Goal: Task Accomplishment & Management: Complete application form

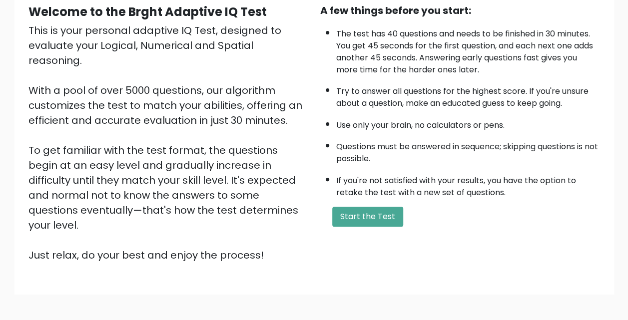
scroll to position [37, 0]
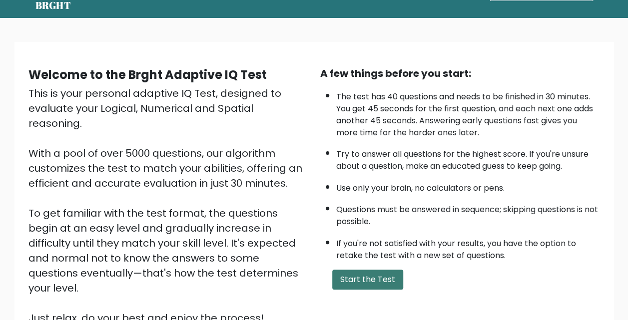
click at [391, 272] on button "Start the Test" at bounding box center [367, 280] width 71 height 20
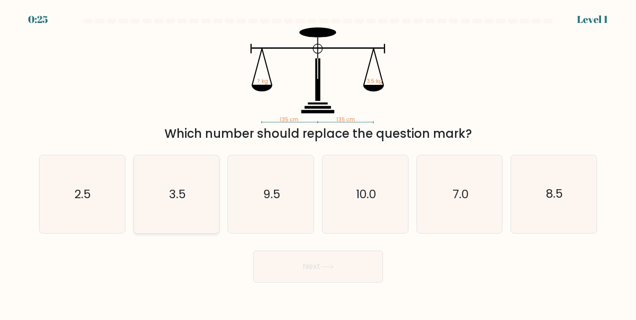
click at [175, 196] on text "3.5" at bounding box center [177, 194] width 17 height 16
click at [318, 163] on input "b. 3.5" at bounding box center [318, 161] width 0 height 2
radio input "true"
click at [359, 262] on button "Next" at bounding box center [318, 267] width 130 height 32
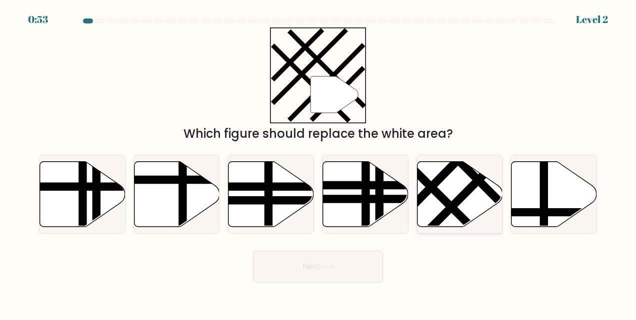
click at [480, 194] on icon at bounding box center [459, 193] width 85 height 65
click at [318, 163] on input "e." at bounding box center [318, 161] width 0 height 2
radio input "true"
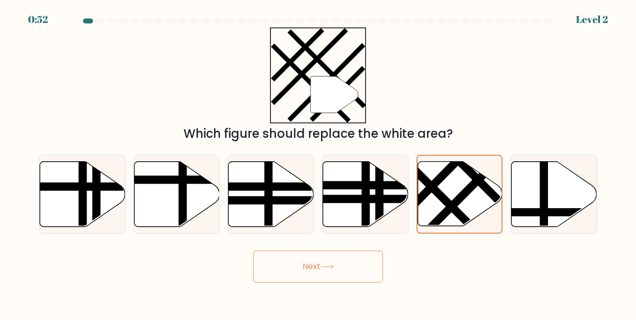
click at [302, 267] on button "Next" at bounding box center [318, 267] width 130 height 32
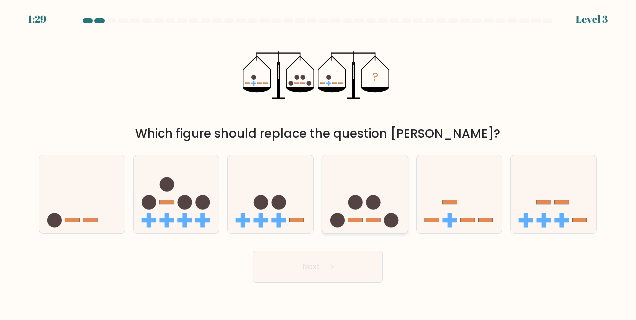
click at [371, 217] on icon at bounding box center [364, 194] width 85 height 70
click at [318, 163] on input "d." at bounding box center [318, 161] width 0 height 2
radio input "true"
click at [338, 263] on button "Next" at bounding box center [318, 267] width 130 height 32
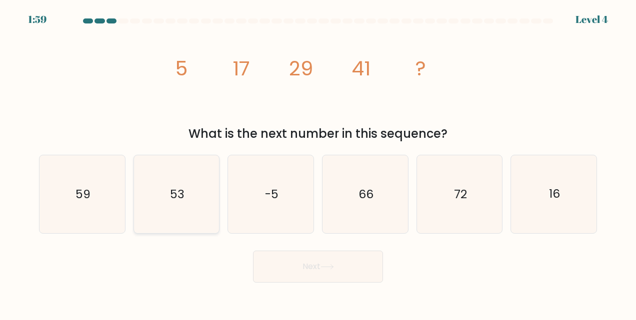
click at [182, 190] on text "53" at bounding box center [177, 194] width 14 height 16
click at [318, 163] on input "b. 53" at bounding box center [318, 161] width 0 height 2
radio input "true"
click at [359, 275] on button "Next" at bounding box center [318, 267] width 130 height 32
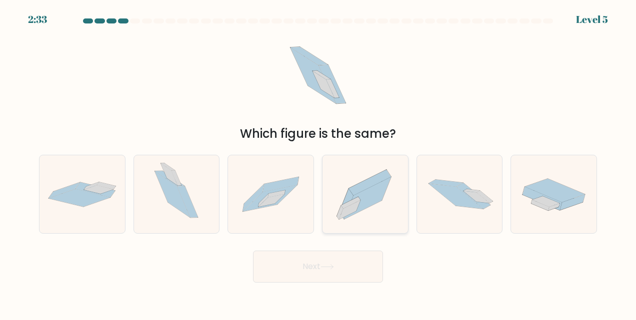
click at [355, 199] on icon at bounding box center [350, 202] width 19 height 11
click at [318, 163] on input "d." at bounding box center [318, 161] width 0 height 2
radio input "true"
click at [347, 256] on button "Next" at bounding box center [318, 267] width 130 height 32
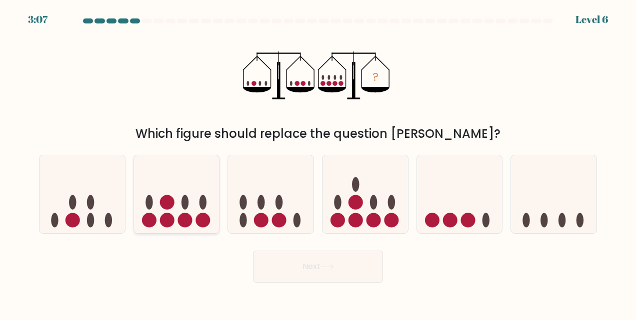
click at [194, 202] on icon at bounding box center [176, 194] width 85 height 70
click at [318, 163] on input "b." at bounding box center [318, 161] width 0 height 2
radio input "true"
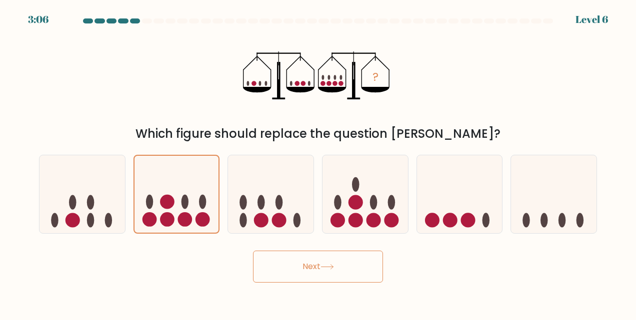
click at [342, 264] on button "Next" at bounding box center [318, 267] width 130 height 32
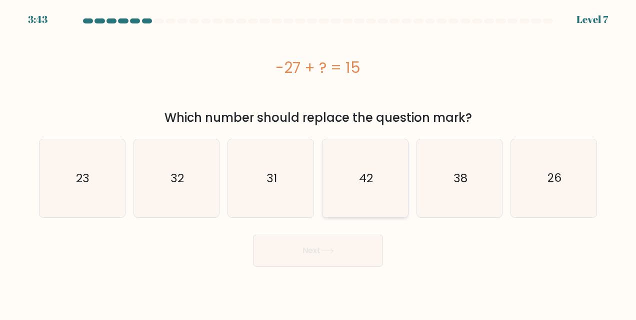
click at [368, 191] on icon "42" at bounding box center [365, 178] width 78 height 78
click at [318, 163] on input "d. 42" at bounding box center [318, 161] width 0 height 2
radio input "true"
click at [340, 247] on button "Next" at bounding box center [318, 251] width 130 height 32
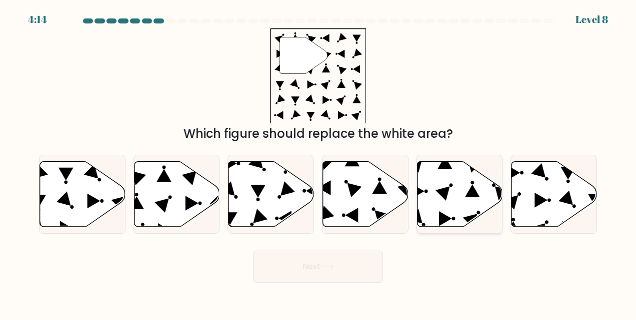
click at [472, 202] on icon at bounding box center [459, 193] width 85 height 65
click at [318, 163] on input "e." at bounding box center [318, 161] width 0 height 2
radio input "true"
click at [358, 271] on button "Next" at bounding box center [318, 267] width 130 height 32
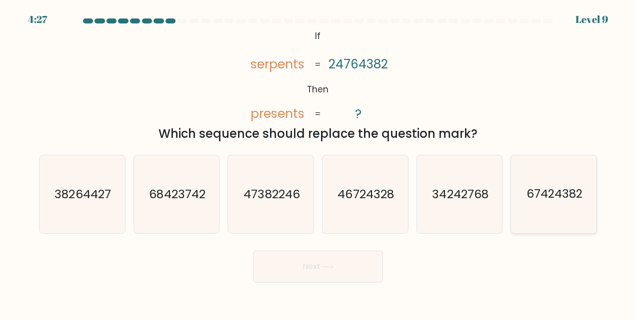
click at [577, 206] on icon "67424382" at bounding box center [554, 194] width 78 height 78
click at [318, 163] on input "f. 67424382" at bounding box center [318, 161] width 0 height 2
radio input "true"
click at [370, 258] on button "Next" at bounding box center [318, 267] width 130 height 32
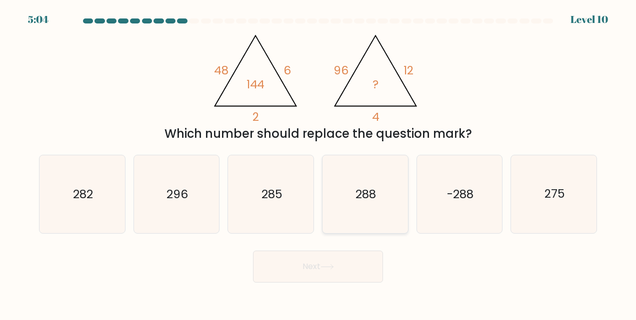
click at [391, 199] on icon "288" at bounding box center [365, 194] width 78 height 78
click at [318, 163] on input "d. 288" at bounding box center [318, 161] width 0 height 2
radio input "true"
click at [358, 265] on button "Next" at bounding box center [318, 267] width 130 height 32
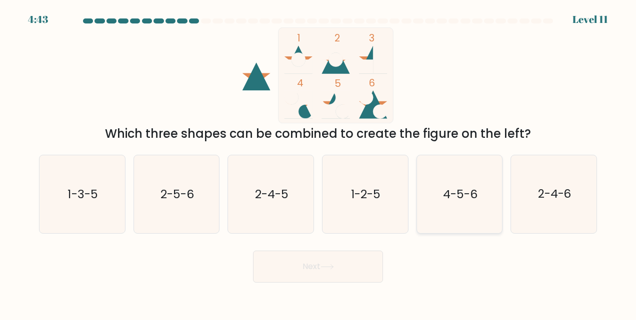
click at [482, 196] on icon "4-5-6" at bounding box center [459, 194] width 78 height 78
click at [318, 163] on input "e. 4-5-6" at bounding box center [318, 161] width 0 height 2
radio input "true"
click at [356, 274] on button "Next" at bounding box center [318, 267] width 130 height 32
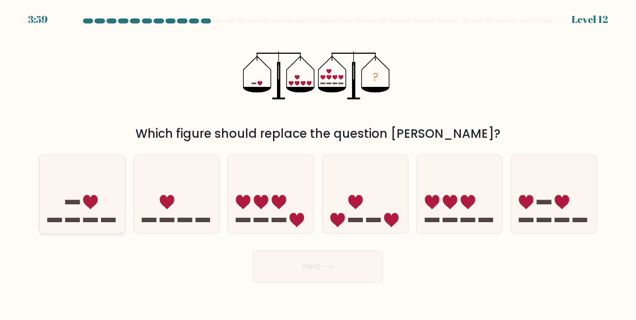
click at [92, 212] on icon at bounding box center [81, 194] width 85 height 70
click at [318, 163] on input "a." at bounding box center [318, 161] width 0 height 2
radio input "true"
click at [314, 267] on button "Next" at bounding box center [318, 267] width 130 height 32
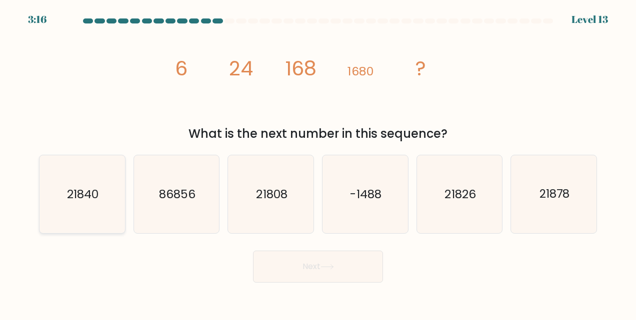
click at [104, 210] on icon "21840" at bounding box center [82, 194] width 78 height 78
click at [318, 163] on input "a. 21840" at bounding box center [318, 161] width 0 height 2
radio input "true"
click at [305, 276] on button "Next" at bounding box center [318, 267] width 130 height 32
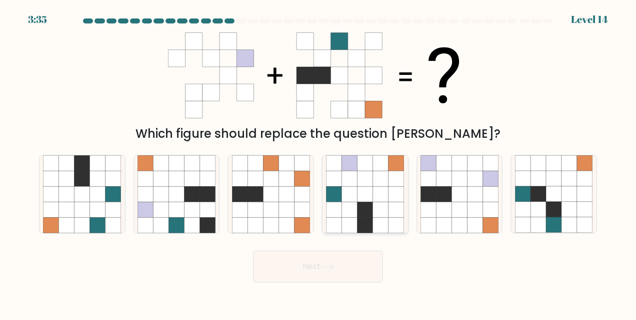
click at [383, 207] on icon at bounding box center [380, 209] width 15 height 15
click at [318, 163] on input "d." at bounding box center [318, 161] width 0 height 2
radio input "true"
click at [351, 275] on button "Next" at bounding box center [318, 267] width 130 height 32
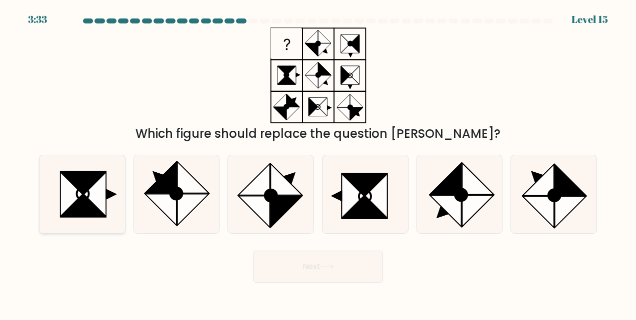
click at [94, 188] on icon at bounding box center [95, 194] width 22 height 44
click at [318, 163] on input "a." at bounding box center [318, 161] width 0 height 2
radio input "true"
click at [338, 274] on button "Next" at bounding box center [318, 267] width 130 height 32
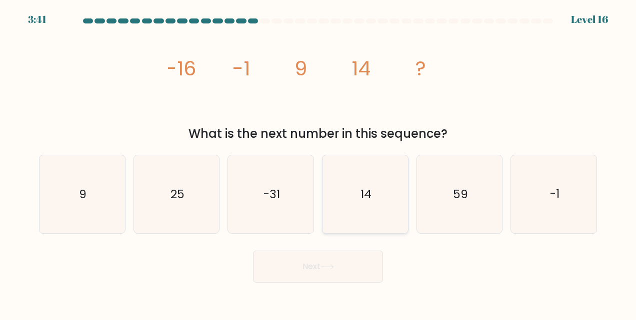
click at [372, 194] on icon "14" at bounding box center [365, 194] width 78 height 78
click at [318, 163] on input "d. 14" at bounding box center [318, 161] width 0 height 2
radio input "true"
click at [340, 269] on button "Next" at bounding box center [318, 267] width 130 height 32
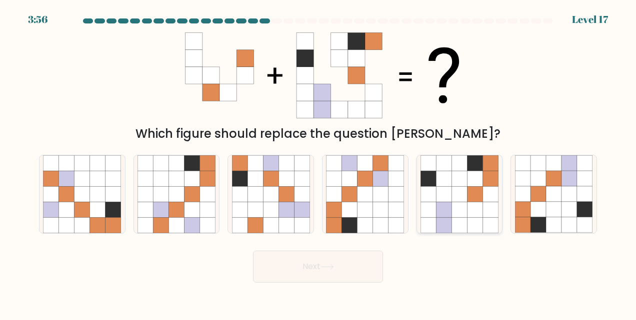
click at [486, 211] on icon at bounding box center [489, 209] width 15 height 15
click at [318, 163] on input "e." at bounding box center [318, 161] width 0 height 2
radio input "true"
click at [323, 262] on button "Next" at bounding box center [318, 267] width 130 height 32
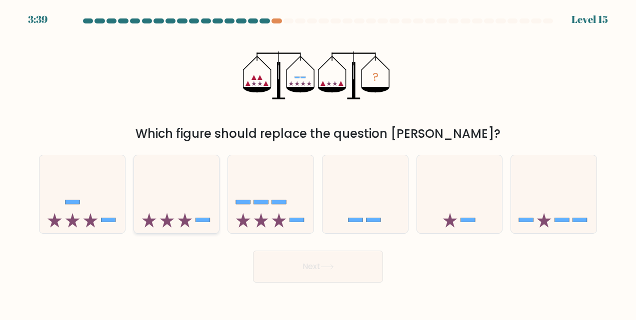
click at [192, 203] on icon at bounding box center [176, 194] width 85 height 70
click at [318, 163] on input "b." at bounding box center [318, 161] width 0 height 2
radio input "true"
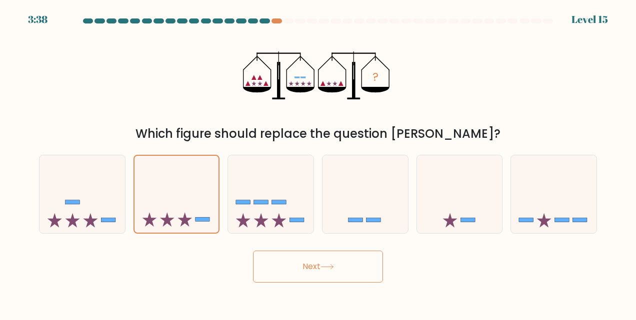
click at [344, 267] on button "Next" at bounding box center [318, 267] width 130 height 32
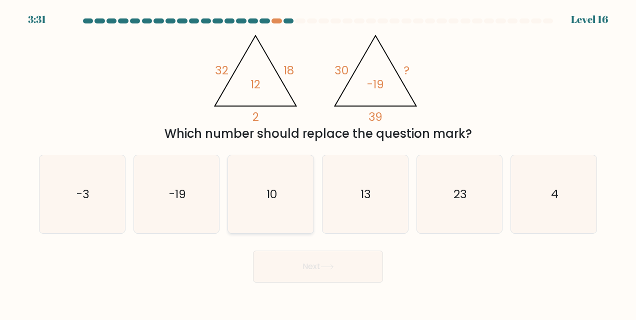
click at [278, 206] on icon "10" at bounding box center [271, 194] width 78 height 78
click at [318, 163] on input "c. 10" at bounding box center [318, 161] width 0 height 2
radio input "true"
click at [353, 266] on button "Next" at bounding box center [318, 267] width 130 height 32
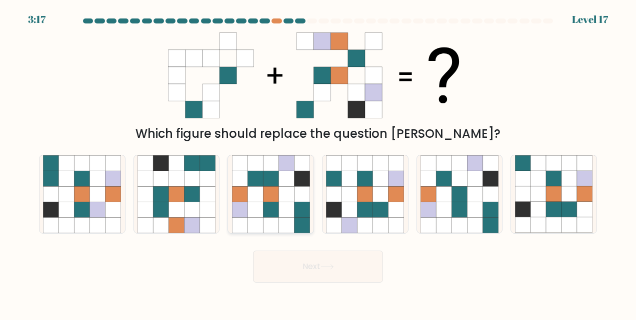
click at [278, 196] on icon at bounding box center [270, 194] width 15 height 15
click at [318, 163] on input "c." at bounding box center [318, 161] width 0 height 2
radio input "true"
click at [334, 272] on button "Next" at bounding box center [318, 267] width 130 height 32
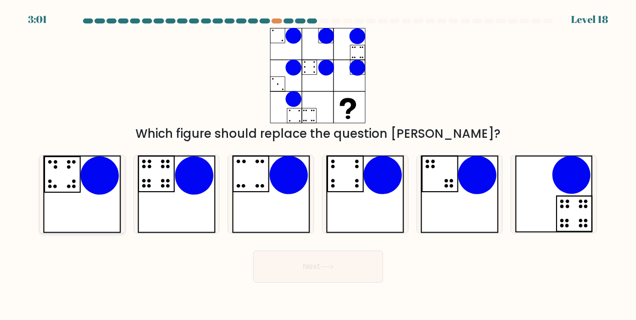
click at [67, 186] on icon at bounding box center [68, 186] width 3 height 3
click at [318, 163] on input "a." at bounding box center [318, 161] width 0 height 2
radio input "true"
click at [357, 269] on button "Next" at bounding box center [318, 267] width 130 height 32
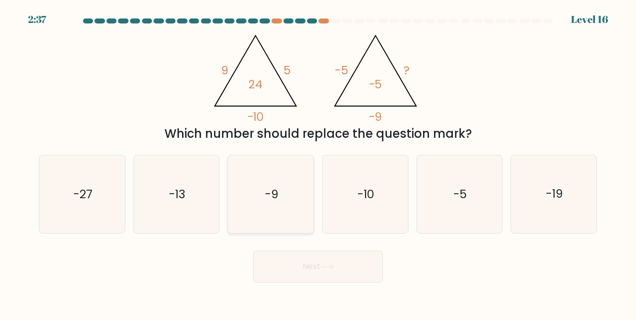
click at [280, 195] on icon "-9" at bounding box center [271, 194] width 78 height 78
click at [318, 163] on input "c. -9" at bounding box center [318, 161] width 0 height 2
radio input "true"
click at [341, 270] on button "Next" at bounding box center [318, 267] width 130 height 32
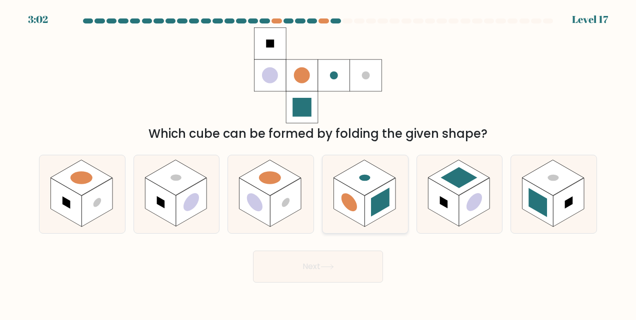
click at [363, 205] on rect at bounding box center [348, 202] width 31 height 48
click at [318, 163] on input "d." at bounding box center [318, 161] width 0 height 2
radio input "true"
click at [354, 265] on button "Next" at bounding box center [318, 267] width 130 height 32
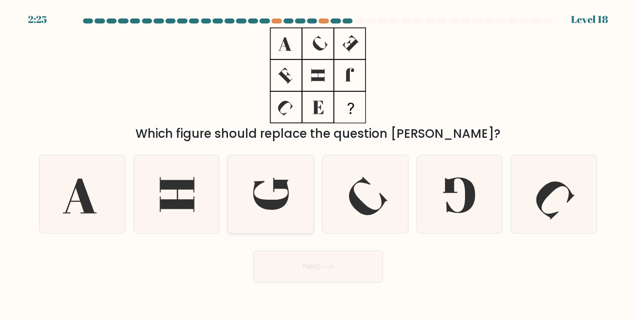
click at [287, 200] on icon at bounding box center [270, 194] width 35 height 32
click at [318, 163] on input "c." at bounding box center [318, 161] width 0 height 2
radio input "true"
click at [338, 268] on button "Next" at bounding box center [318, 267] width 130 height 32
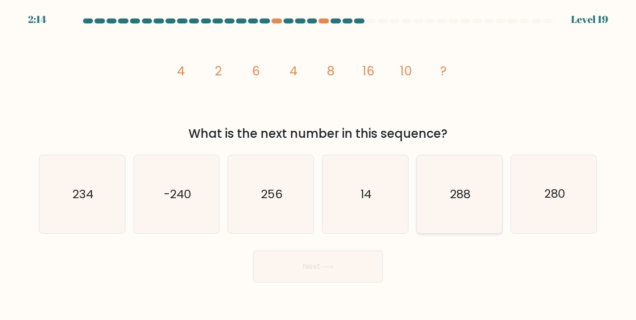
click at [464, 186] on icon "288" at bounding box center [459, 194] width 78 height 78
click at [318, 163] on input "e. 288" at bounding box center [318, 161] width 0 height 2
radio input "true"
click at [299, 177] on icon "256" at bounding box center [271, 194] width 78 height 78
click at [318, 163] on input "c. 256" at bounding box center [318, 161] width 0 height 2
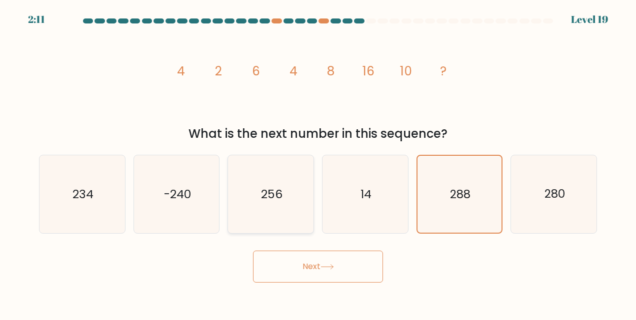
radio input "true"
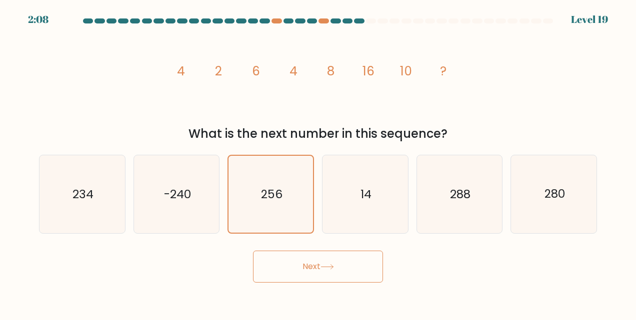
click at [324, 262] on button "Next" at bounding box center [318, 267] width 130 height 32
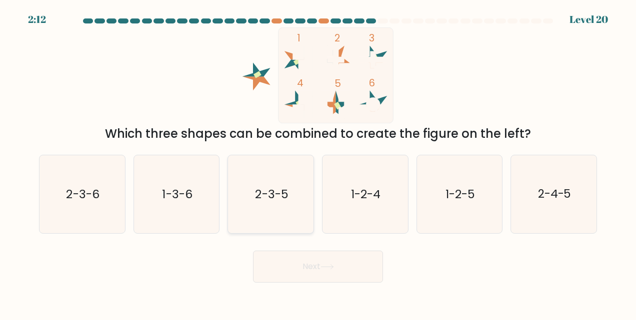
click at [261, 205] on icon "2-3-5" at bounding box center [271, 194] width 78 height 78
click at [318, 163] on input "c. 2-3-5" at bounding box center [318, 161] width 0 height 2
radio input "true"
click at [344, 267] on button "Next" at bounding box center [318, 267] width 130 height 32
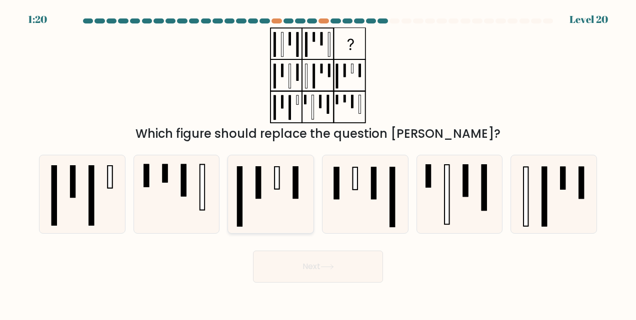
click at [273, 212] on icon at bounding box center [271, 194] width 78 height 78
click at [318, 163] on input "c." at bounding box center [318, 161] width 0 height 2
radio input "true"
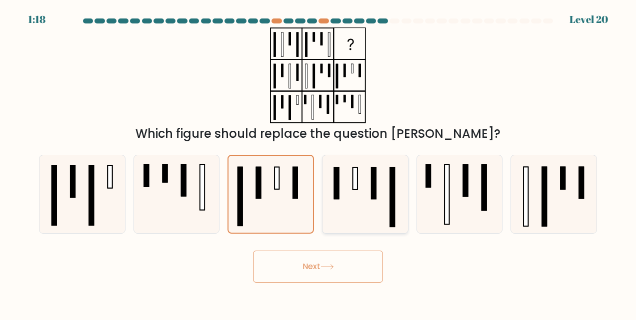
click at [361, 201] on icon at bounding box center [365, 194] width 78 height 78
click at [318, 163] on input "d." at bounding box center [318, 161] width 0 height 2
radio input "true"
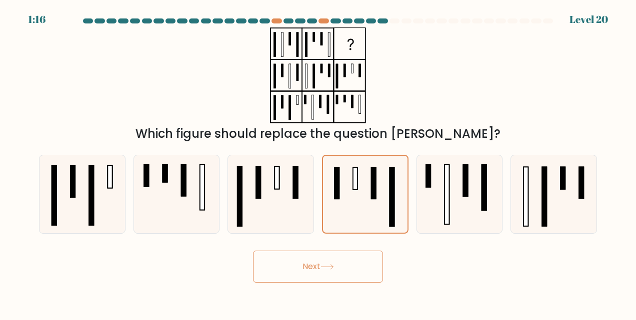
click at [340, 266] on button "Next" at bounding box center [318, 267] width 130 height 32
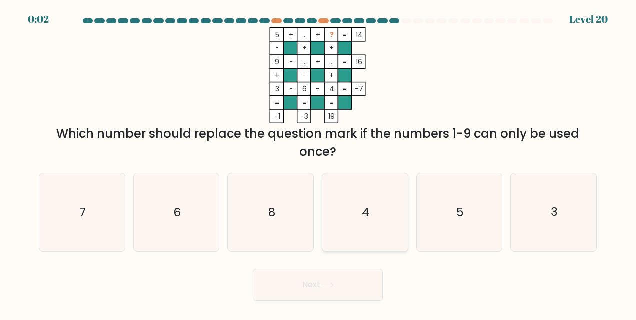
click at [342, 222] on icon "4" at bounding box center [365, 212] width 78 height 78
click at [318, 163] on input "d. 4" at bounding box center [318, 161] width 0 height 2
radio input "true"
click at [446, 212] on icon "5" at bounding box center [459, 212] width 78 height 78
click at [318, 163] on input "e. 5" at bounding box center [318, 161] width 0 height 2
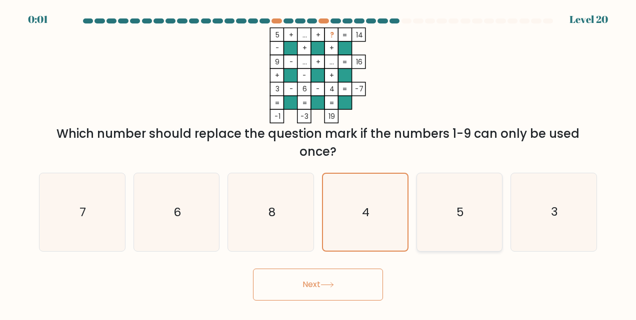
radio input "true"
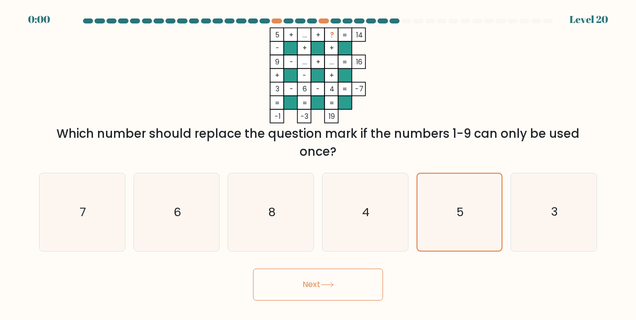
click at [359, 291] on button "Next" at bounding box center [318, 285] width 130 height 32
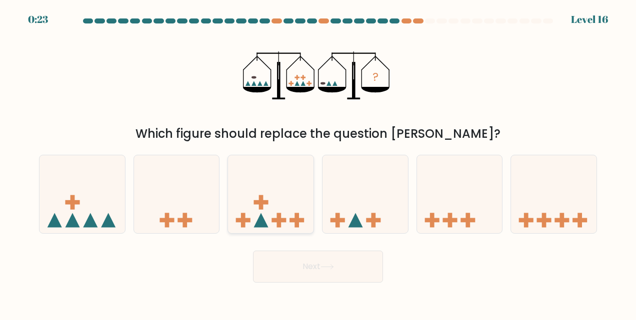
click at [279, 202] on icon at bounding box center [270, 194] width 85 height 70
click at [318, 163] on input "c." at bounding box center [318, 161] width 0 height 2
radio input "true"
click at [93, 212] on icon at bounding box center [81, 194] width 85 height 70
click at [318, 163] on input "a." at bounding box center [318, 161] width 0 height 2
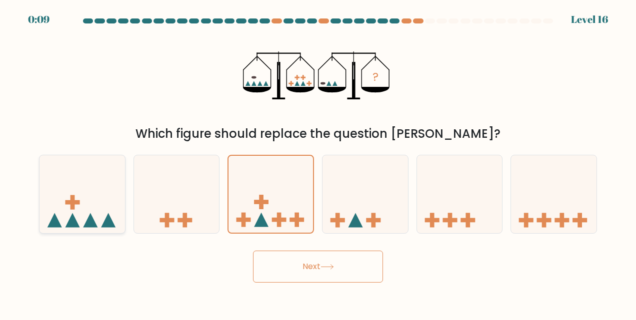
radio input "true"
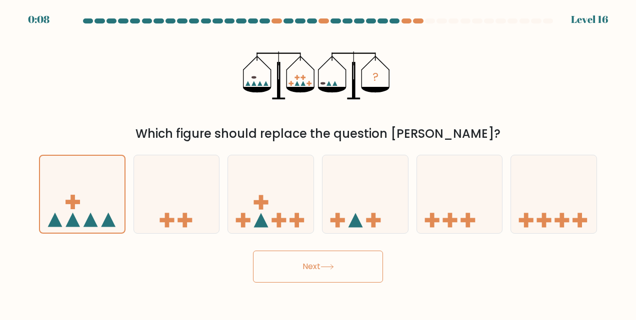
click at [297, 268] on button "Next" at bounding box center [318, 267] width 130 height 32
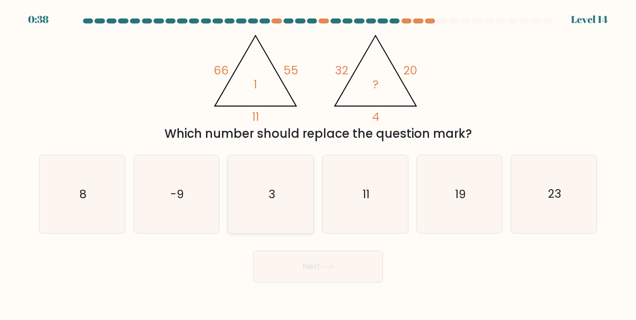
click at [289, 208] on icon "3" at bounding box center [271, 194] width 78 height 78
click at [318, 163] on input "c. 3" at bounding box center [318, 161] width 0 height 2
radio input "true"
click at [348, 268] on button "Next" at bounding box center [318, 267] width 130 height 32
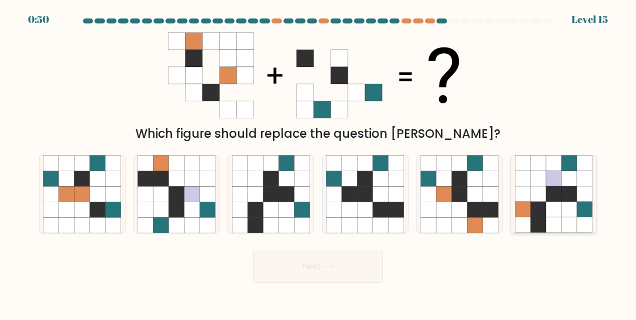
click at [526, 210] on icon at bounding box center [522, 209] width 15 height 15
click at [318, 163] on input "f." at bounding box center [318, 161] width 0 height 2
radio input "true"
click at [310, 267] on button "Next" at bounding box center [318, 267] width 130 height 32
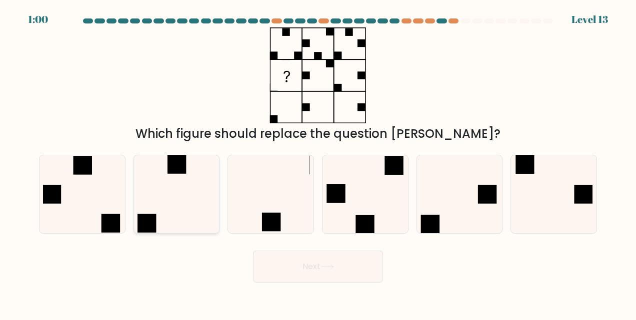
click at [170, 200] on icon at bounding box center [176, 194] width 78 height 78
click at [318, 163] on input "b." at bounding box center [318, 161] width 0 height 2
radio input "true"
click at [323, 272] on button "Next" at bounding box center [318, 267] width 130 height 32
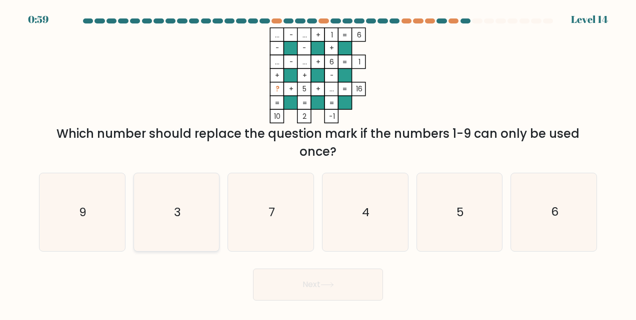
click at [189, 215] on icon "3" at bounding box center [176, 212] width 78 height 78
click at [318, 163] on input "b. 3" at bounding box center [318, 161] width 0 height 2
radio input "true"
click at [332, 287] on icon at bounding box center [326, 284] width 13 height 5
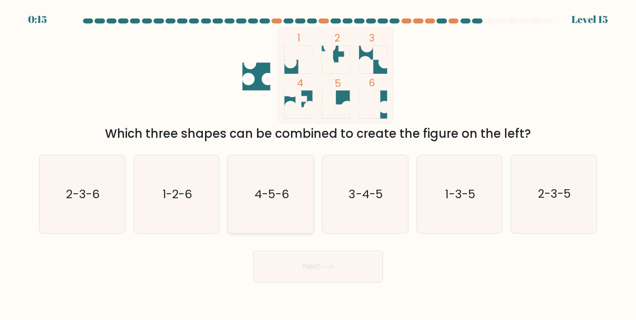
click at [271, 202] on text "4-5-6" at bounding box center [271, 194] width 34 height 16
click at [318, 163] on input "c. 4-5-6" at bounding box center [318, 161] width 0 height 2
radio input "true"
click at [333, 268] on icon at bounding box center [326, 266] width 13 height 5
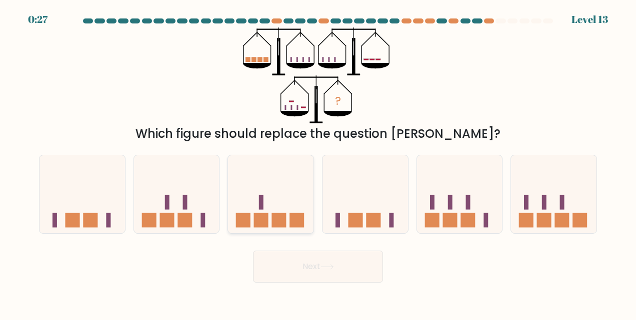
click at [274, 217] on rect at bounding box center [279, 220] width 14 height 14
click at [318, 163] on input "c." at bounding box center [318, 161] width 0 height 2
radio input "true"
click at [349, 270] on button "Next" at bounding box center [318, 267] width 130 height 32
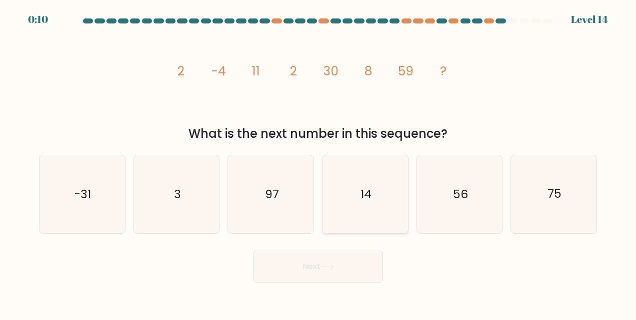
click at [373, 190] on icon "14" at bounding box center [365, 194] width 78 height 78
click at [318, 163] on input "d. 14" at bounding box center [318, 161] width 0 height 2
radio input "true"
click at [352, 270] on button "Next" at bounding box center [318, 267] width 130 height 32
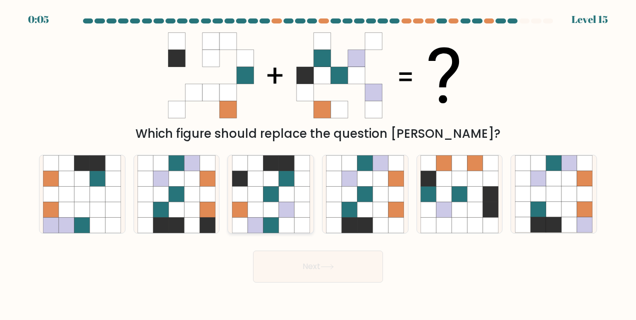
click at [261, 209] on icon at bounding box center [254, 209] width 15 height 15
click at [318, 163] on input "c." at bounding box center [318, 161] width 0 height 2
radio input "true"
click at [334, 266] on icon at bounding box center [326, 266] width 13 height 5
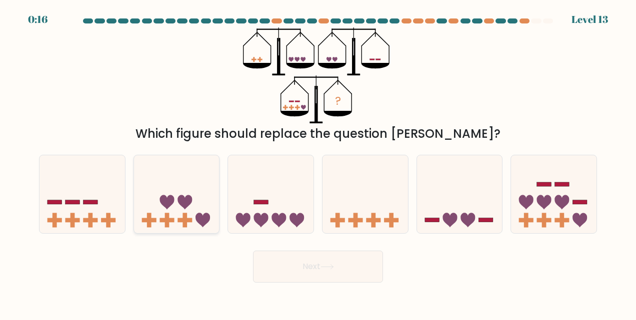
click at [179, 208] on icon at bounding box center [176, 194] width 85 height 70
click at [318, 163] on input "b." at bounding box center [318, 161] width 0 height 2
radio input "true"
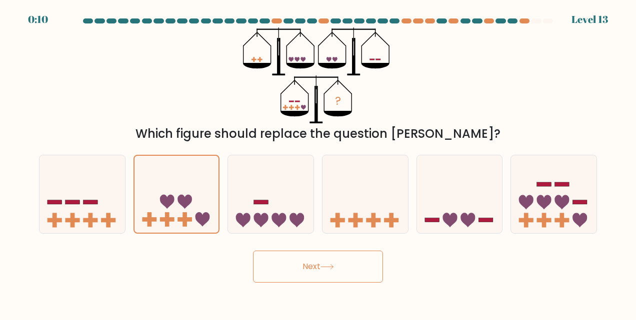
click at [335, 270] on button "Next" at bounding box center [318, 267] width 130 height 32
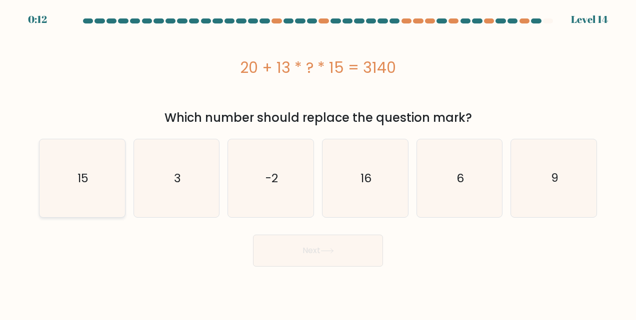
click at [95, 180] on icon "15" at bounding box center [82, 178] width 78 height 78
click at [318, 163] on input "a. 15" at bounding box center [318, 161] width 0 height 2
radio input "true"
click at [333, 254] on button "Next" at bounding box center [318, 251] width 130 height 32
click at [320, 250] on button "Next" at bounding box center [318, 251] width 130 height 32
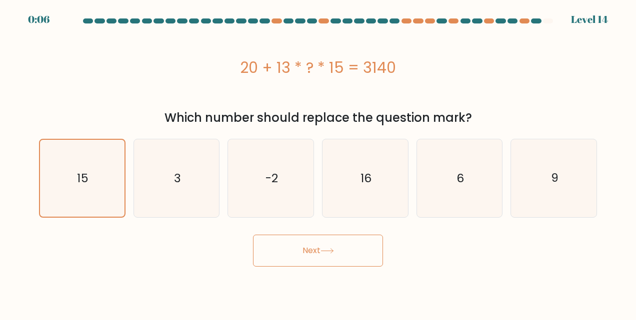
click at [301, 243] on button "Next" at bounding box center [318, 251] width 130 height 32
click at [78, 188] on icon "15" at bounding box center [81, 178] width 77 height 77
click at [318, 163] on input "a. 15" at bounding box center [318, 161] width 0 height 2
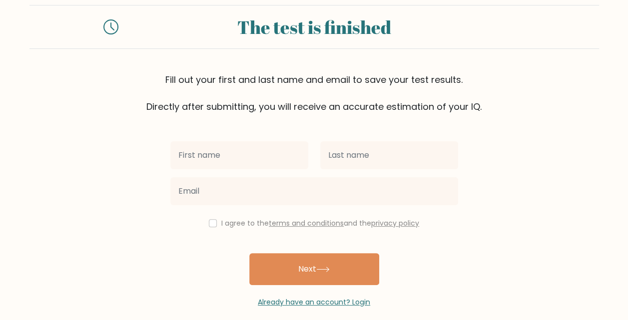
scroll to position [29, 0]
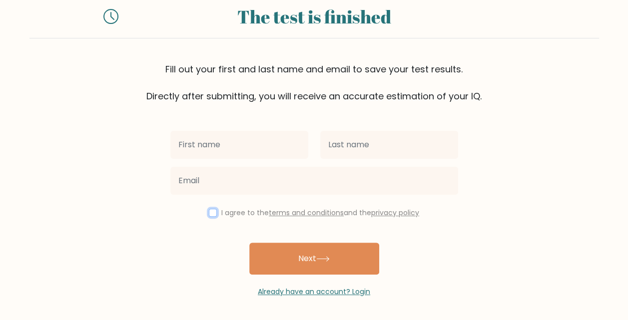
click at [210, 213] on input "checkbox" at bounding box center [213, 213] width 8 height 8
checkbox input "true"
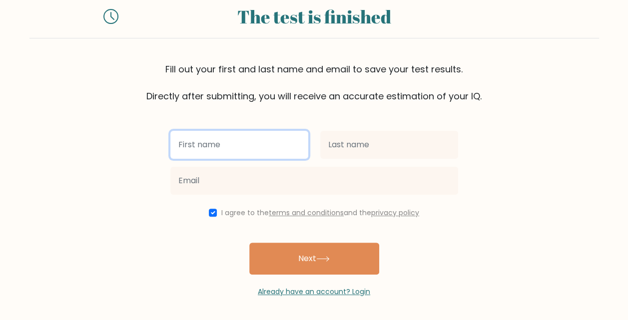
click at [236, 151] on input "text" at bounding box center [239, 145] width 138 height 28
type input "a"
type input "z"
type input "Zaki"
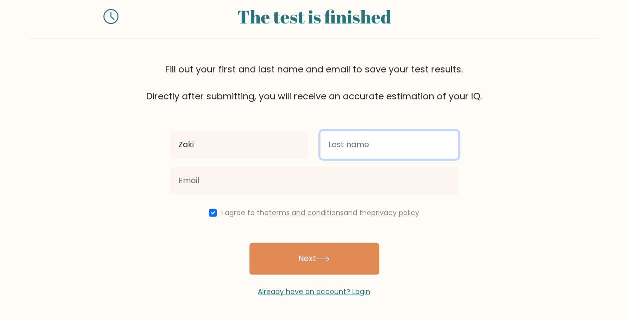
click at [353, 138] on input "text" at bounding box center [389, 145] width 138 height 28
type input "Nurhuda"
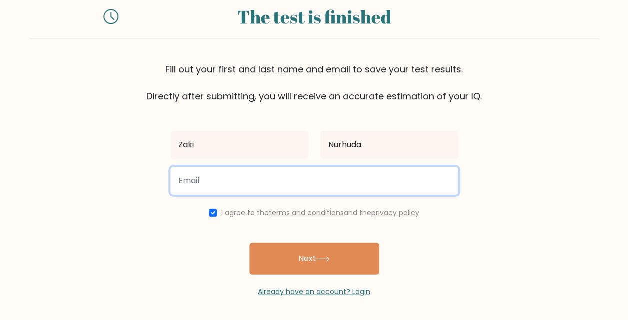
click at [324, 182] on input "email" at bounding box center [314, 181] width 288 height 28
click at [236, 180] on input "zakinurhuda21@gmail.com" at bounding box center [314, 181] width 288 height 28
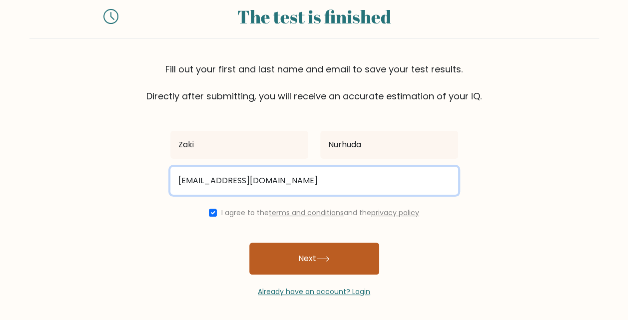
type input "zakinurhuda00@gmail.com"
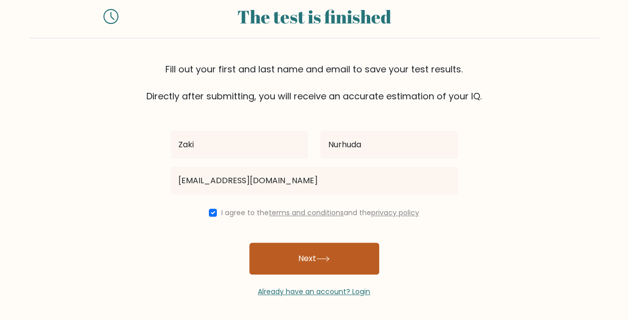
click at [356, 253] on button "Next" at bounding box center [314, 259] width 130 height 32
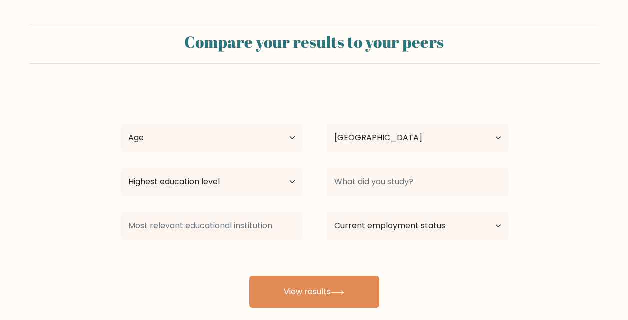
select select "ID"
click at [209, 144] on select "Age Under [DEMOGRAPHIC_DATA] [DEMOGRAPHIC_DATA] [DEMOGRAPHIC_DATA] [DEMOGRAPHIC…" at bounding box center [211, 138] width 182 height 28
select select "25_34"
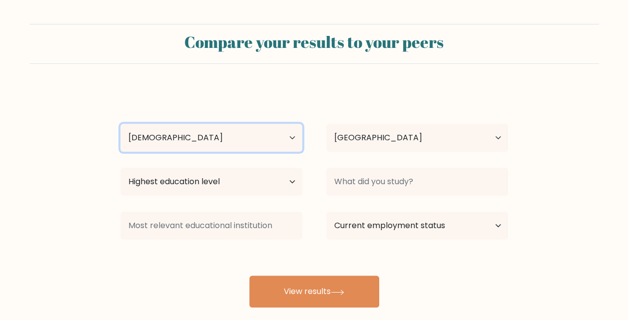
click at [120, 124] on select "Age Under [DEMOGRAPHIC_DATA] [DEMOGRAPHIC_DATA] [DEMOGRAPHIC_DATA] [DEMOGRAPHIC…" at bounding box center [211, 138] width 182 height 28
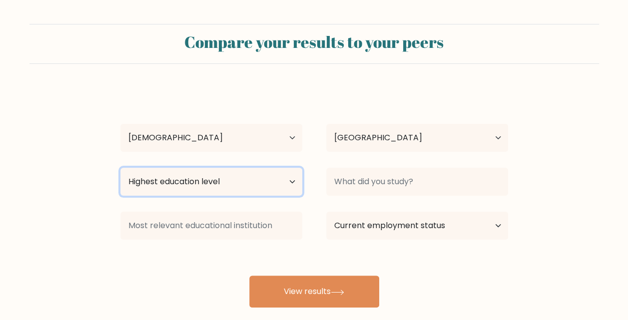
click at [220, 184] on select "Highest education level No schooling Primary Lower Secondary Upper Secondary Oc…" at bounding box center [211, 182] width 182 height 28
select select "bachelors_degree"
click at [120, 168] on select "Highest education level No schooling Primary Lower Secondary Upper Secondary Oc…" at bounding box center [211, 182] width 182 height 28
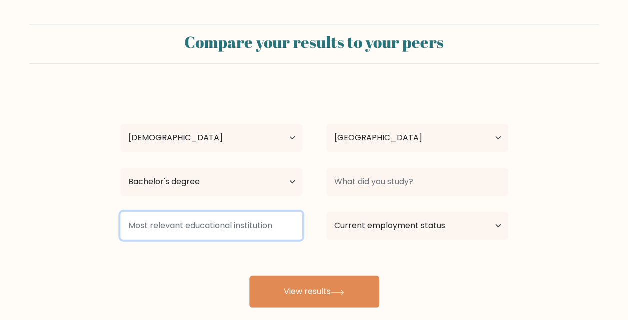
click at [286, 228] on input at bounding box center [211, 226] width 182 height 28
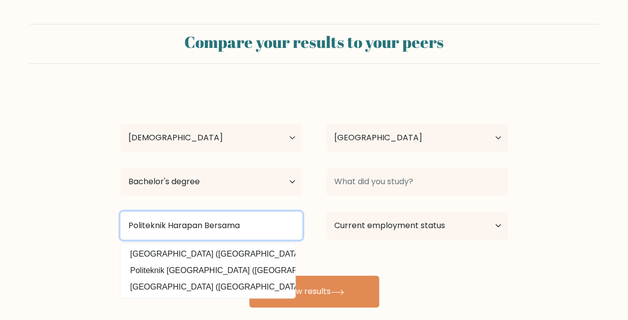
type input "Politeknik Harapan Bersama"
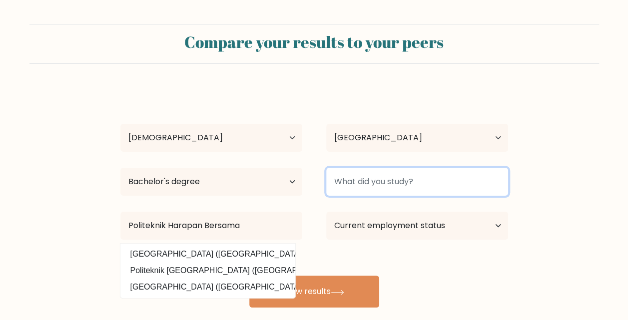
click at [442, 183] on input at bounding box center [417, 182] width 182 height 28
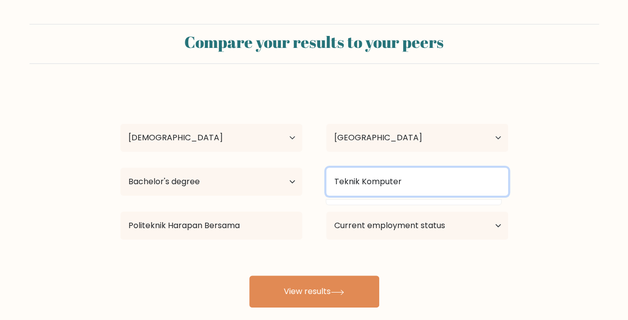
type input "Teknik Komputer"
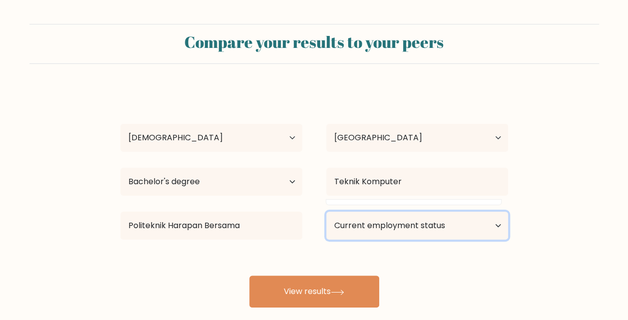
click at [409, 218] on select "Current employment status Employed Student Retired Other / prefer not to answer" at bounding box center [417, 226] width 182 height 28
click at [326, 212] on select "Current employment status Employed Student Retired Other / prefer not to answer" at bounding box center [417, 226] width 182 height 28
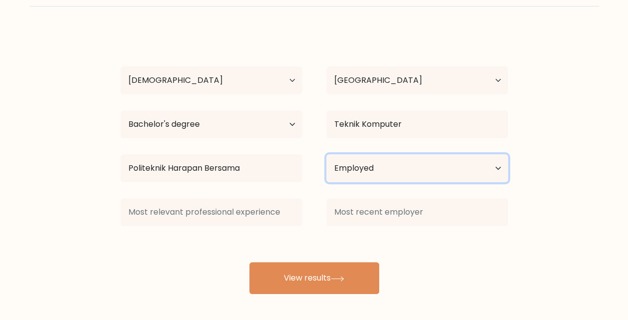
scroll to position [58, 0]
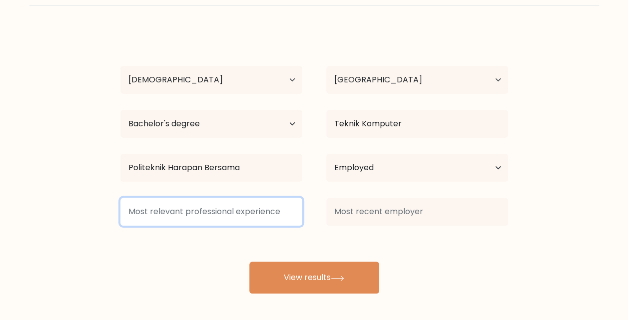
click at [277, 206] on input at bounding box center [211, 212] width 182 height 28
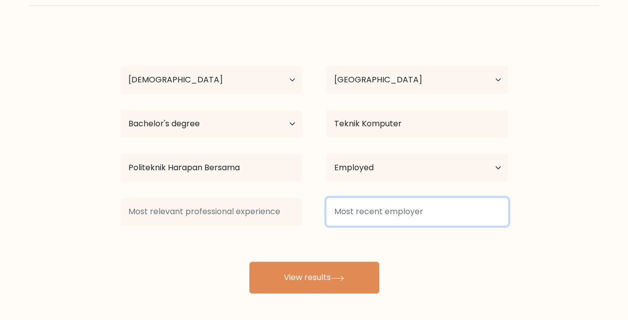
click at [407, 213] on input at bounding box center [417, 212] width 182 height 28
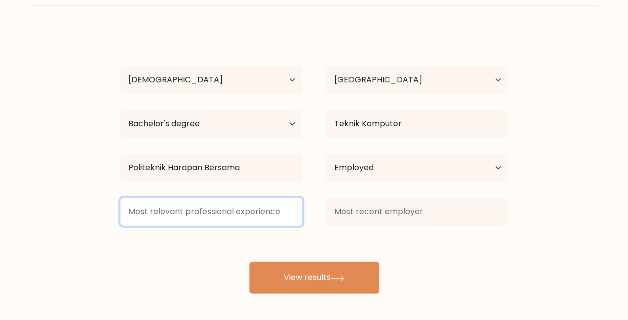
click at [163, 212] on input at bounding box center [211, 212] width 182 height 28
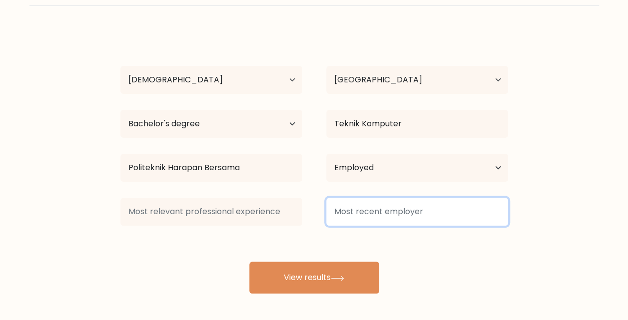
click at [460, 209] on input at bounding box center [417, 212] width 182 height 28
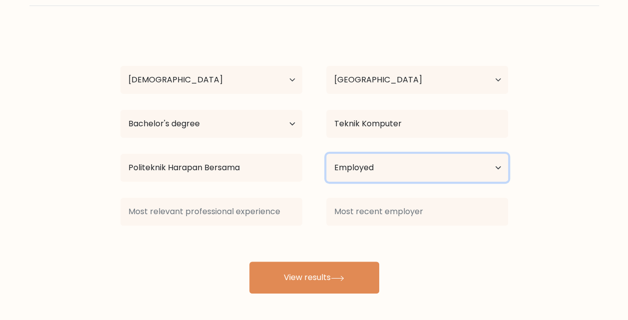
click at [497, 163] on select "Current employment status Employed Student Retired Other / prefer not to answer" at bounding box center [417, 168] width 182 height 28
select select "other"
click at [326, 154] on select "Current employment status Employed Student Retired Other / prefer not to answer" at bounding box center [417, 168] width 182 height 28
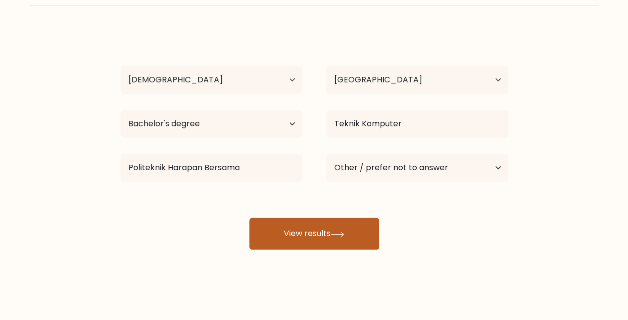
click at [318, 230] on button "View results" at bounding box center [314, 234] width 130 height 32
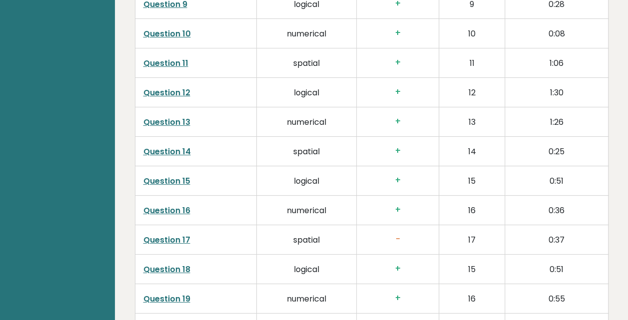
scroll to position [1850, 0]
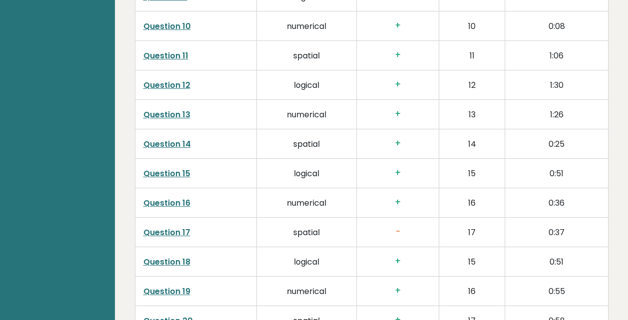
click at [176, 227] on link "Question 17" at bounding box center [166, 232] width 47 height 11
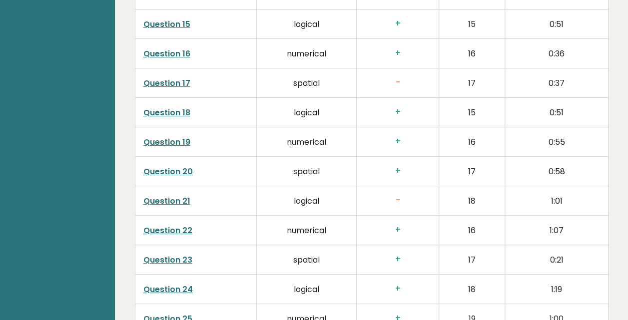
scroll to position [2000, 0]
click at [171, 195] on link "Question 21" at bounding box center [166, 200] width 47 height 11
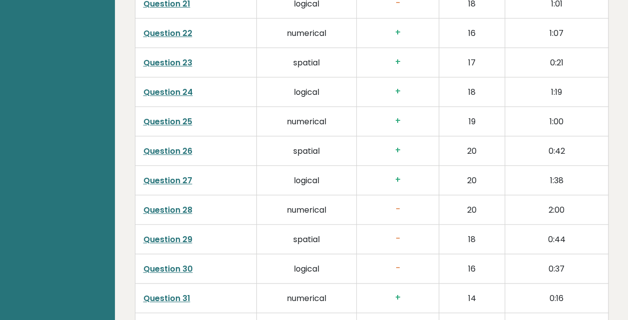
scroll to position [2200, 0]
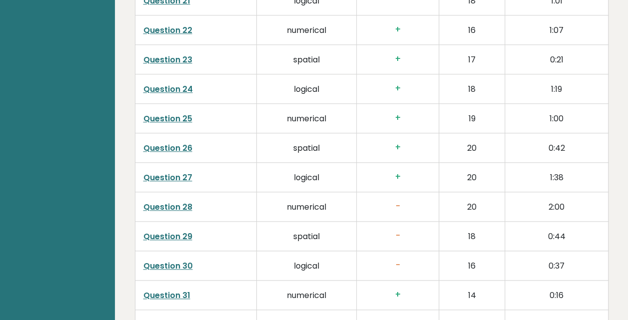
click at [169, 201] on link "Question 28" at bounding box center [167, 206] width 49 height 11
click at [173, 231] on link "Question 29" at bounding box center [167, 236] width 49 height 11
click at [177, 260] on link "Question 30" at bounding box center [167, 265] width 49 height 11
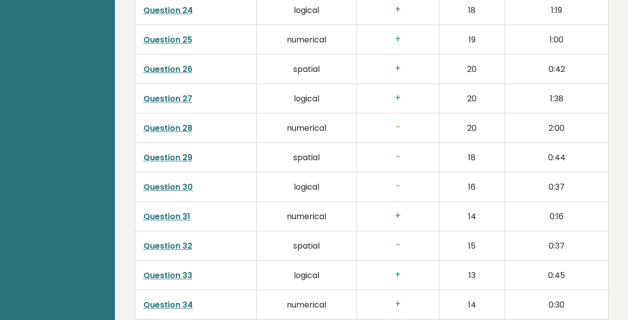
scroll to position [2300, 0]
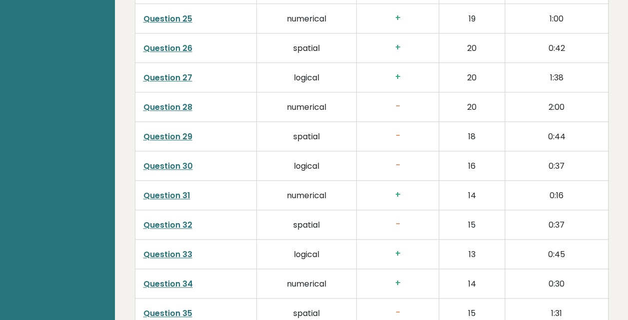
click at [178, 219] on link "Question 32" at bounding box center [167, 224] width 49 height 11
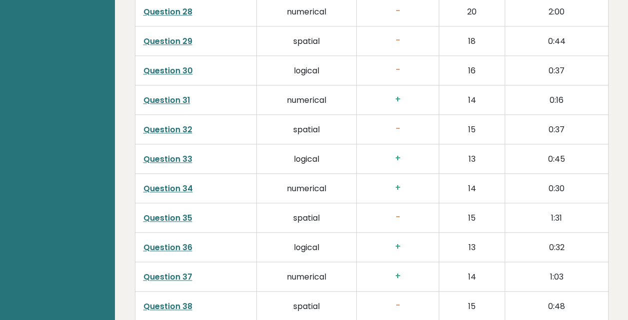
scroll to position [2400, 0]
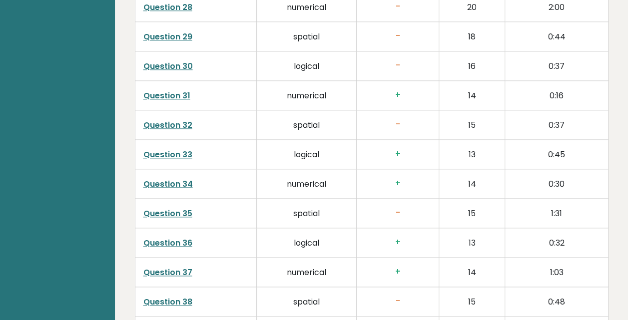
click at [166, 208] on link "Question 35" at bounding box center [167, 213] width 49 height 11
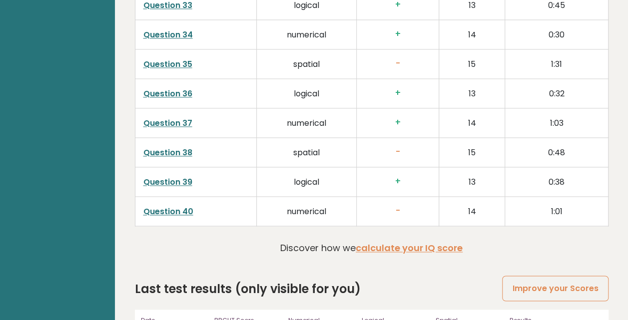
scroll to position [2550, 0]
click at [162, 205] on link "Question 40" at bounding box center [168, 210] width 50 height 11
click at [171, 146] on link "Question 38" at bounding box center [167, 151] width 49 height 11
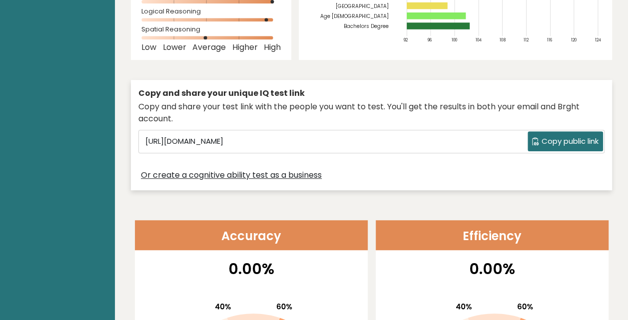
scroll to position [0, 0]
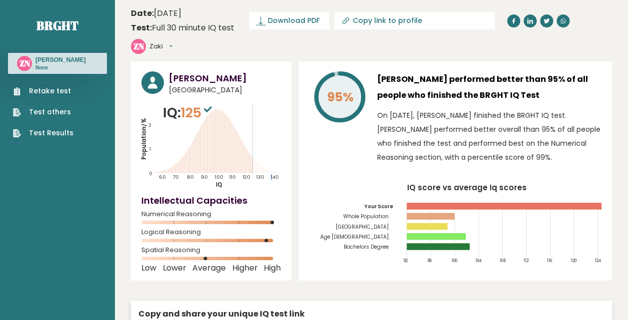
drag, startPoint x: 271, startPoint y: 151, endPoint x: 200, endPoint y: 105, distance: 84.9
click at [200, 105] on icon "Population/% IQ 0 1 2 60 70 80 90 100 110 120 130 140" at bounding box center [210, 146] width 139 height 86
drag, startPoint x: 200, startPoint y: 105, endPoint x: 282, endPoint y: 121, distance: 83.0
click at [282, 121] on div "Zaki Nurhuda Indonesia IQ: 125 Population/% IQ 0 1 2 60 70 80 90 100 110 120 13…" at bounding box center [211, 170] width 160 height 219
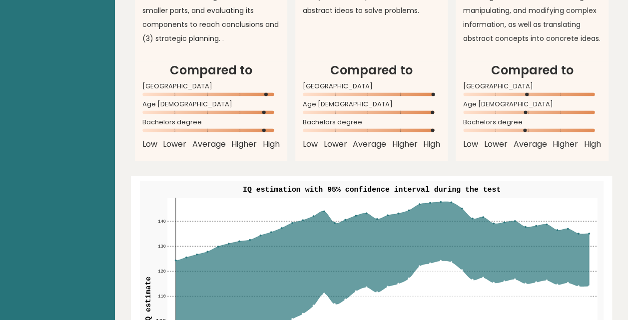
scroll to position [1048, 0]
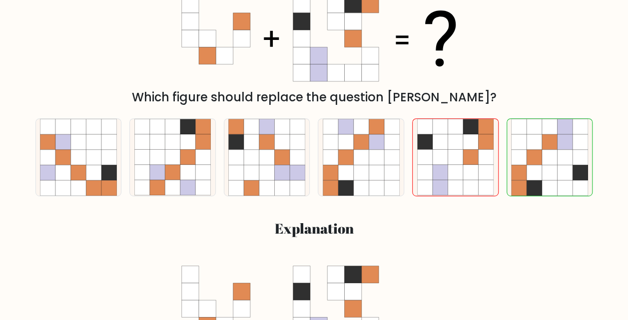
scroll to position [150, 0]
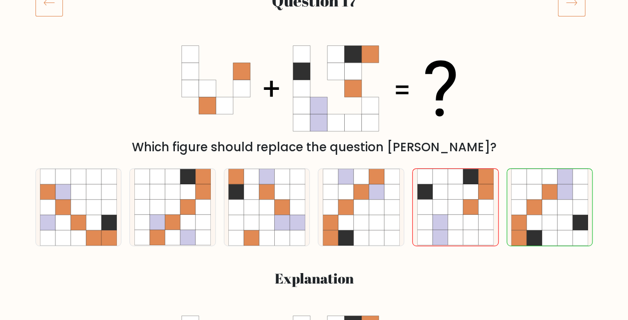
click at [50, 8] on icon at bounding box center [48, 3] width 27 height 28
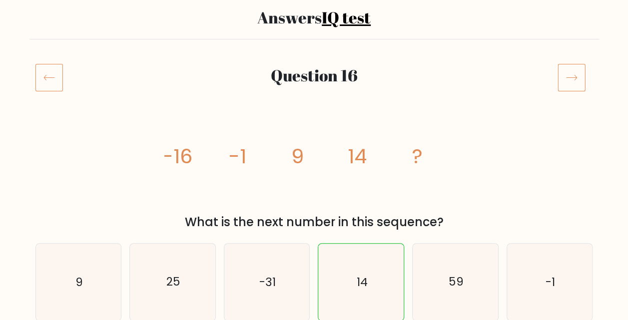
scroll to position [250, 0]
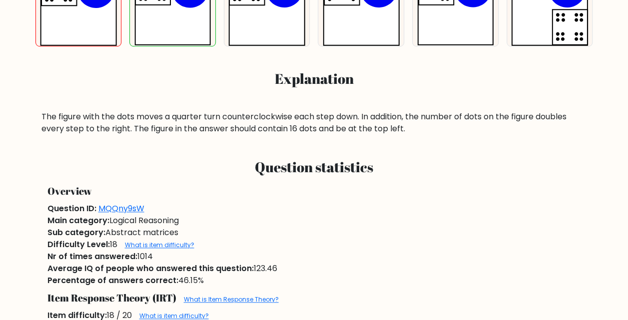
scroll to position [250, 0]
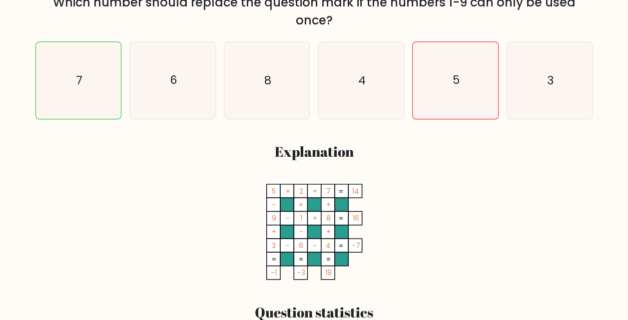
scroll to position [300, 0]
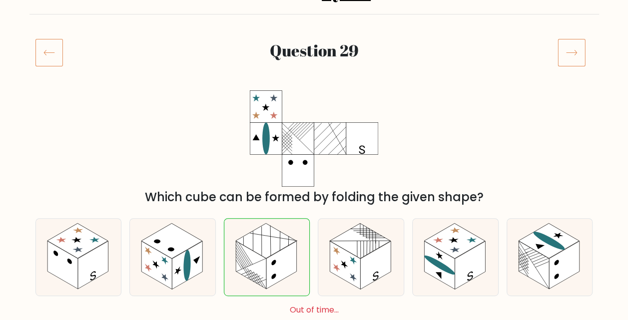
scroll to position [150, 0]
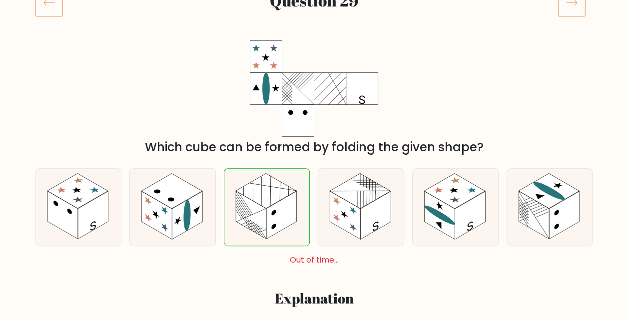
click at [48, 10] on icon at bounding box center [48, 3] width 27 height 28
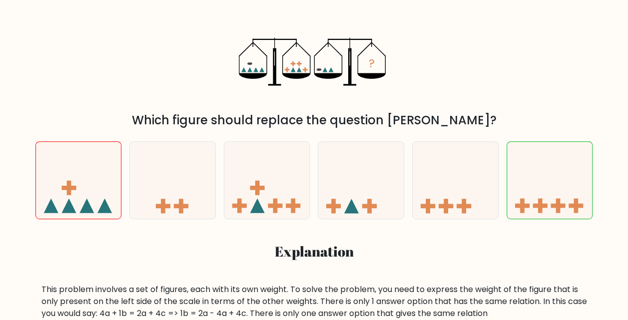
scroll to position [200, 0]
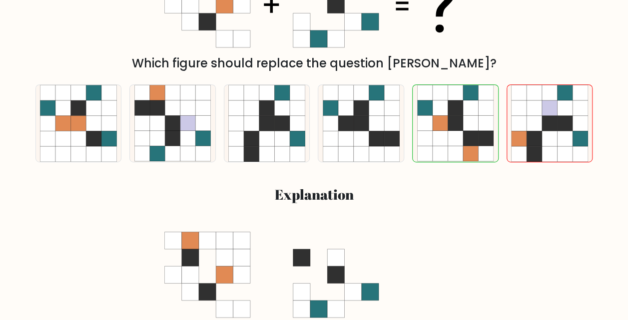
scroll to position [250, 0]
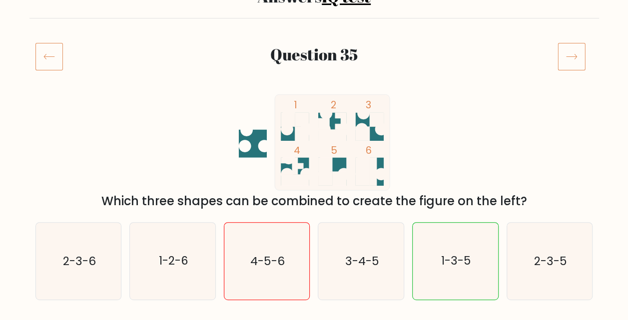
scroll to position [100, 0]
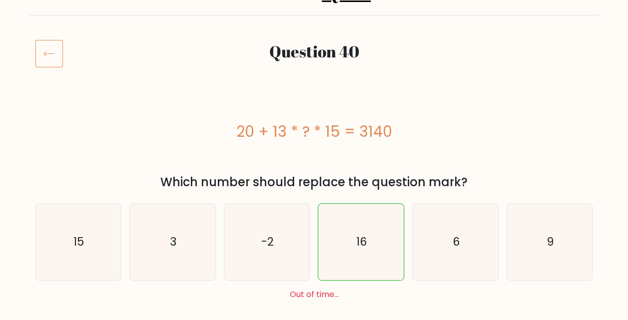
scroll to position [100, 0]
